Goal: Task Accomplishment & Management: Manage account settings

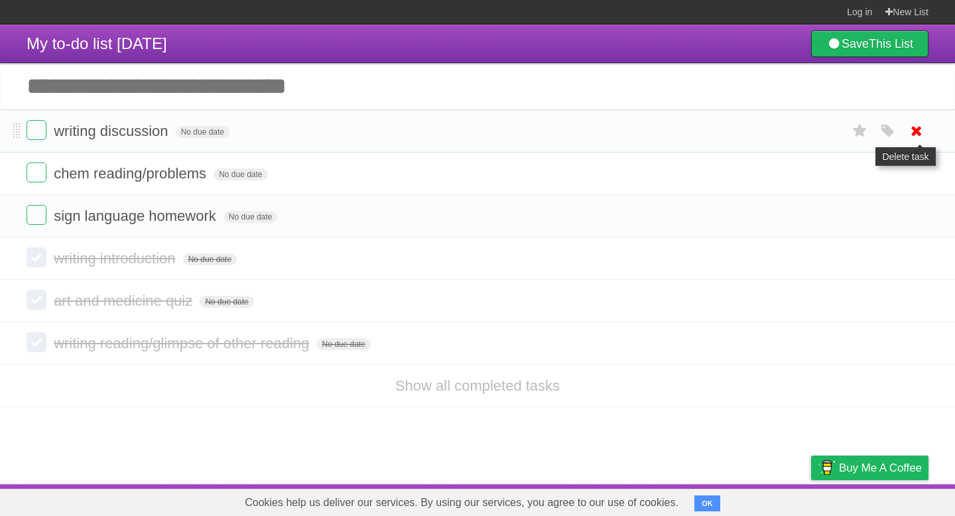
click at [921, 130] on icon at bounding box center [917, 131] width 19 height 22
click at [916, 139] on icon at bounding box center [917, 131] width 19 height 22
click at [924, 141] on icon at bounding box center [917, 131] width 19 height 22
click at [912, 135] on icon at bounding box center [917, 131] width 19 height 22
click at [918, 134] on icon at bounding box center [917, 131] width 19 height 22
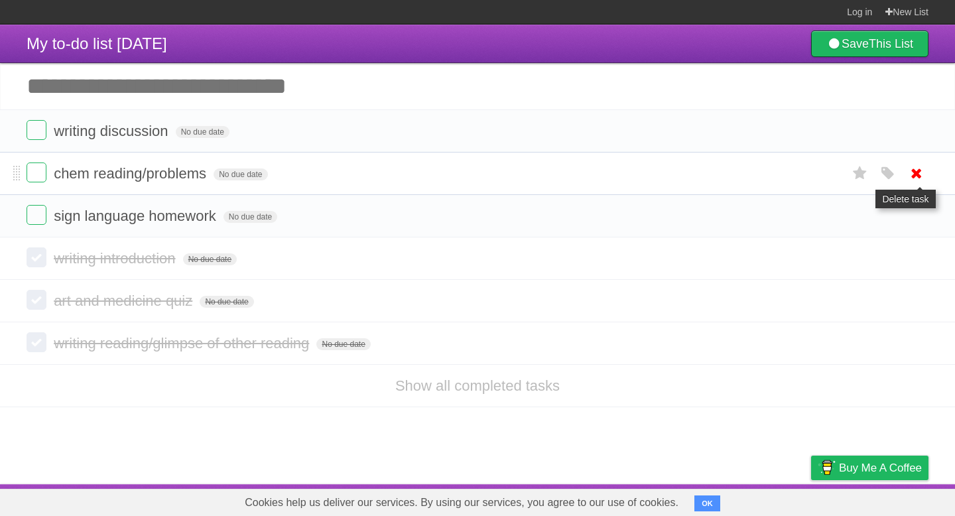
click at [913, 176] on icon at bounding box center [917, 174] width 19 height 22
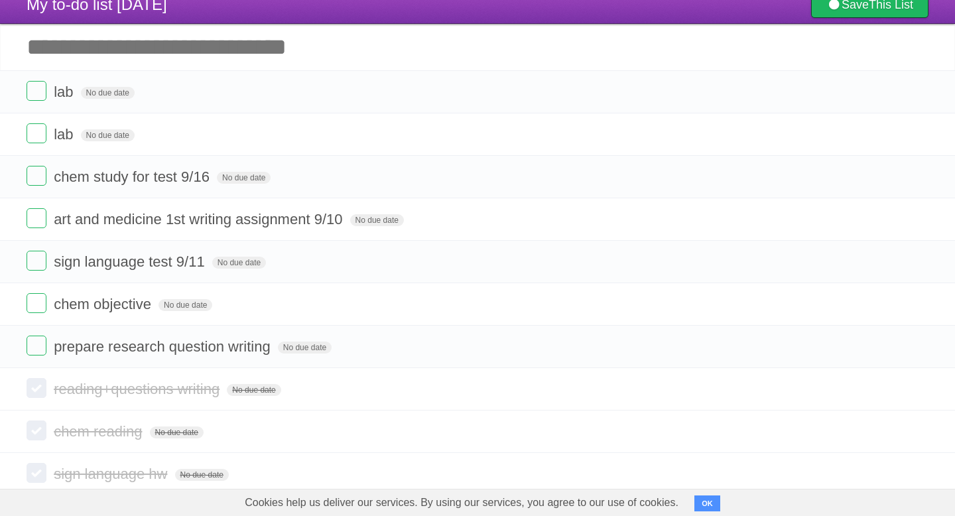
scroll to position [44, 0]
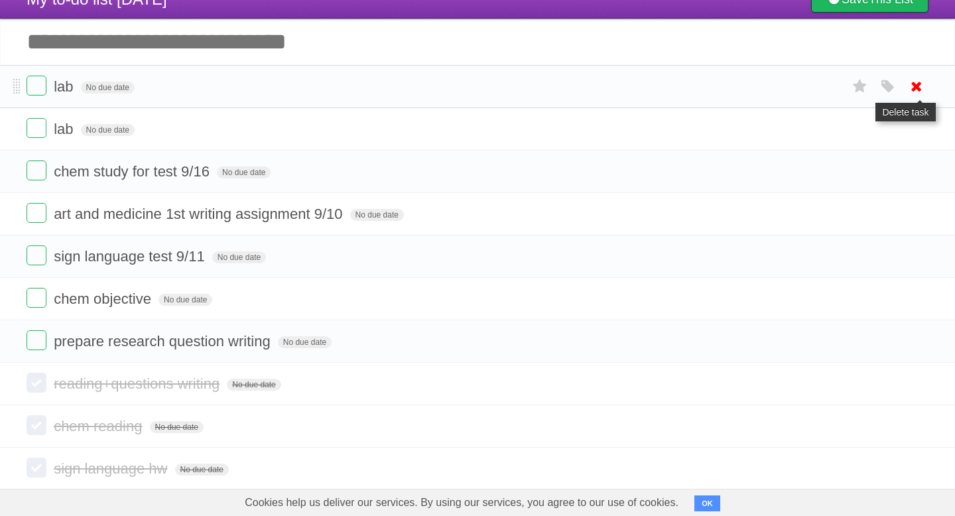
click at [909, 84] on icon at bounding box center [917, 87] width 19 height 22
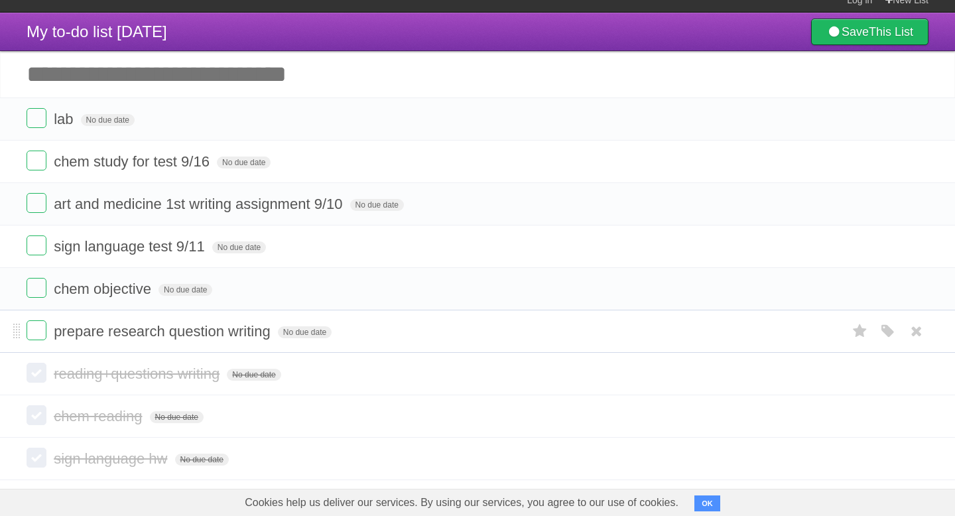
scroll to position [0, 0]
